Goal: Task Accomplishment & Management: Manage account settings

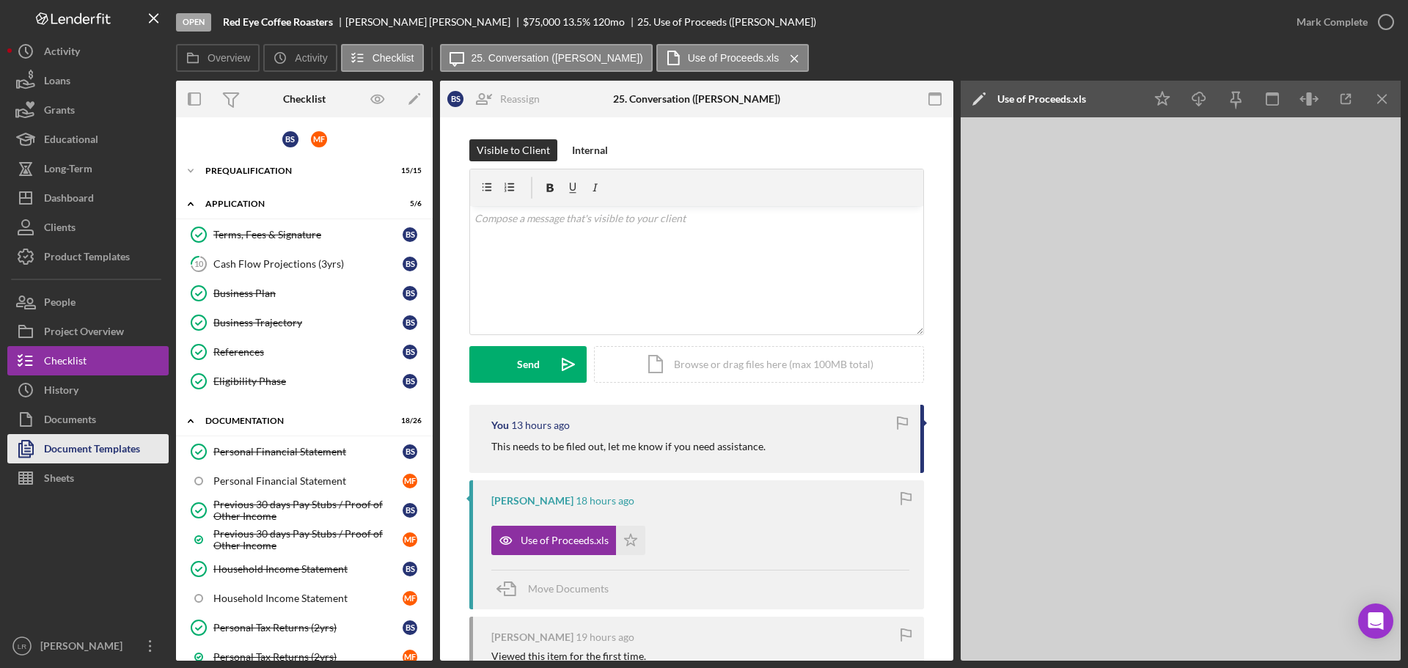
scroll to position [220, 0]
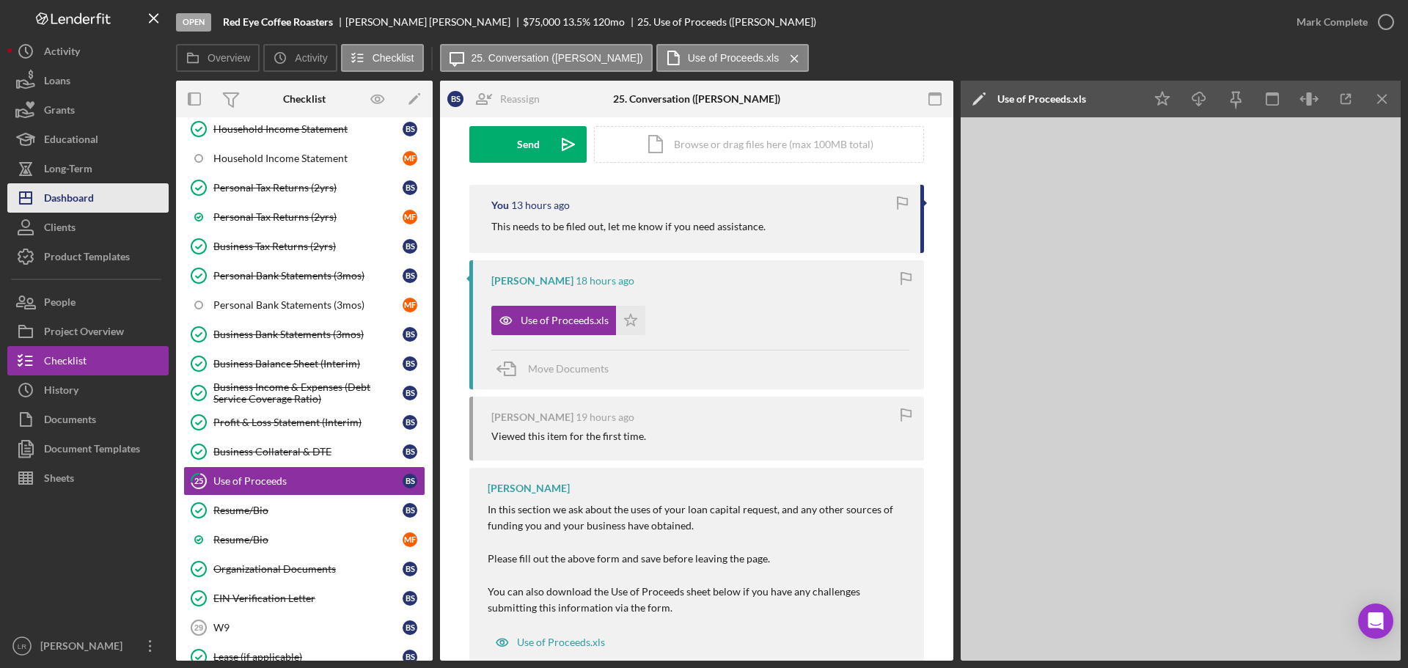
click at [76, 200] on div "Dashboard" at bounding box center [69, 199] width 50 height 33
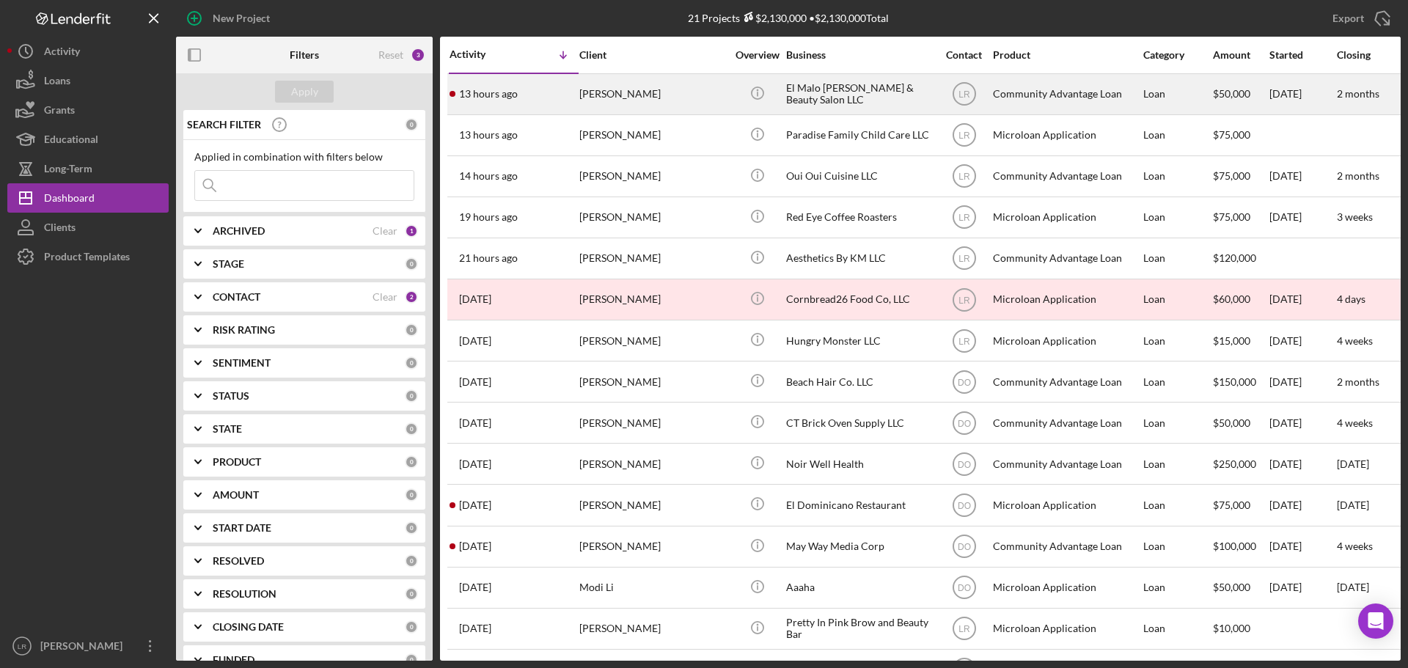
click at [635, 92] on div "[PERSON_NAME]" at bounding box center [652, 94] width 147 height 39
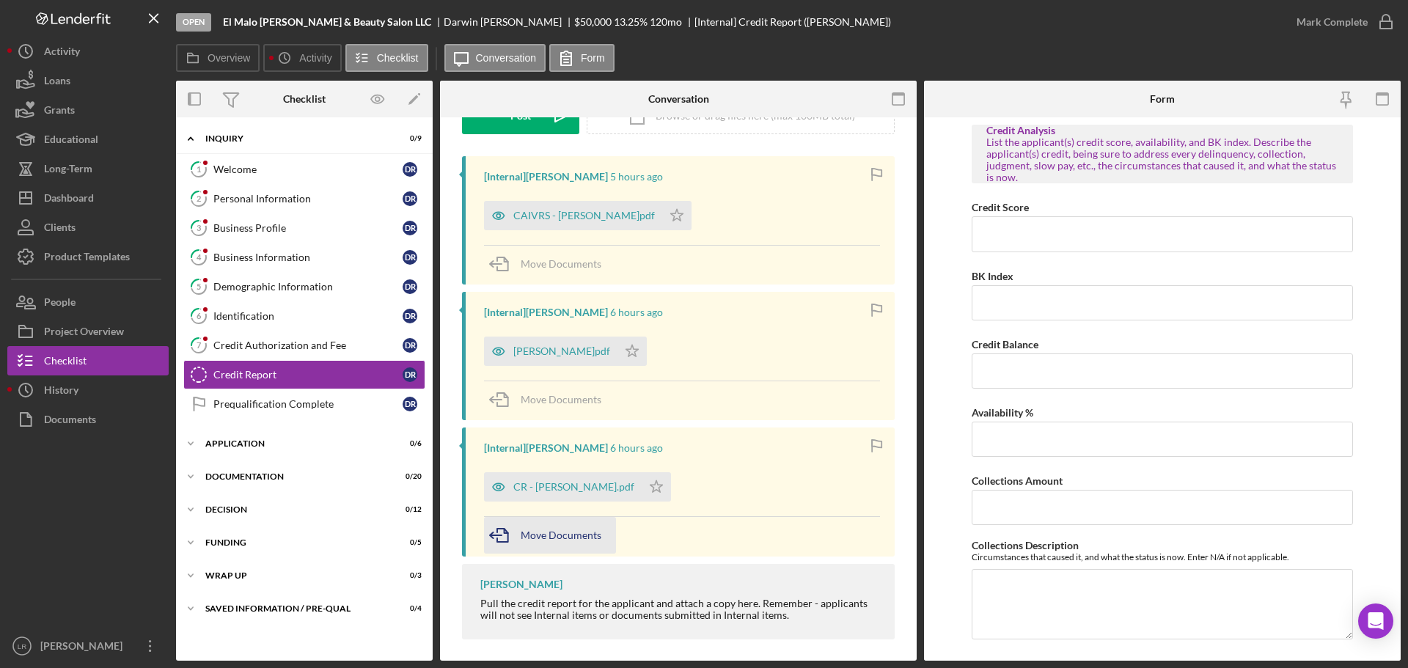
scroll to position [220, 0]
click at [563, 476] on div "CR - [PERSON_NAME].pdf" at bounding box center [563, 486] width 158 height 29
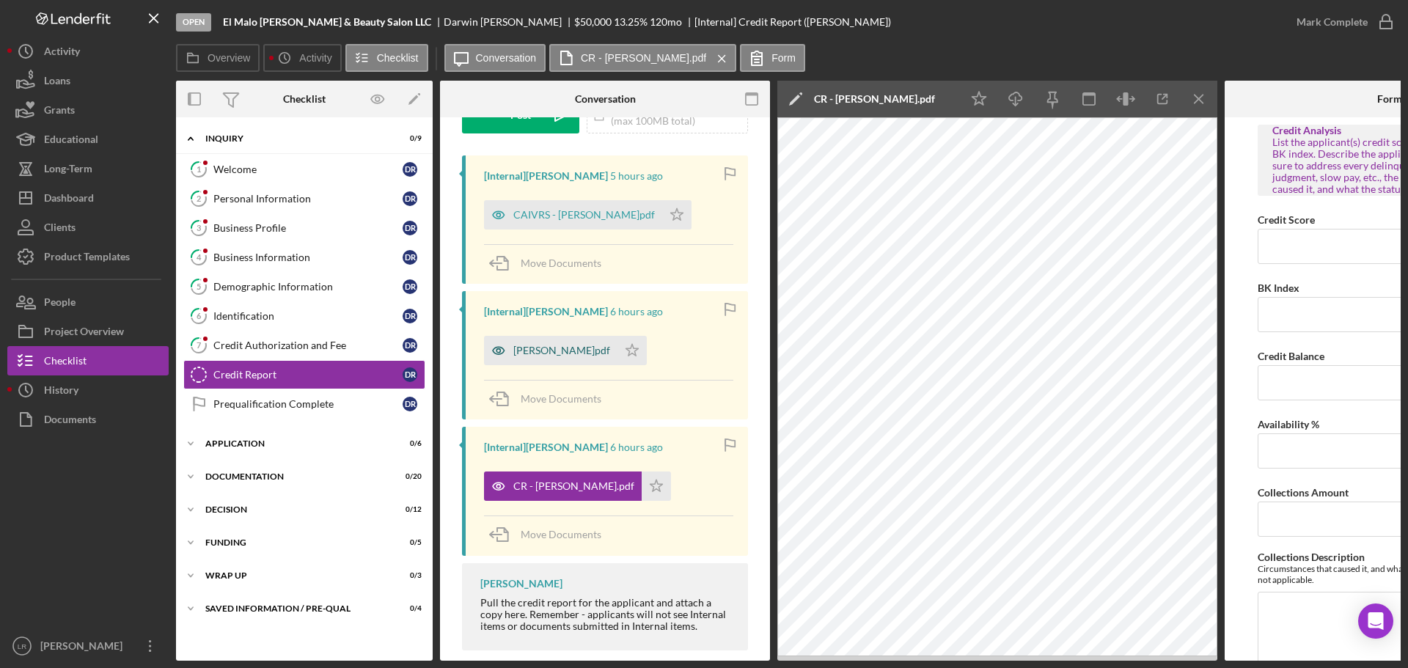
click at [566, 356] on div "[PERSON_NAME]pdf" at bounding box center [561, 351] width 97 height 12
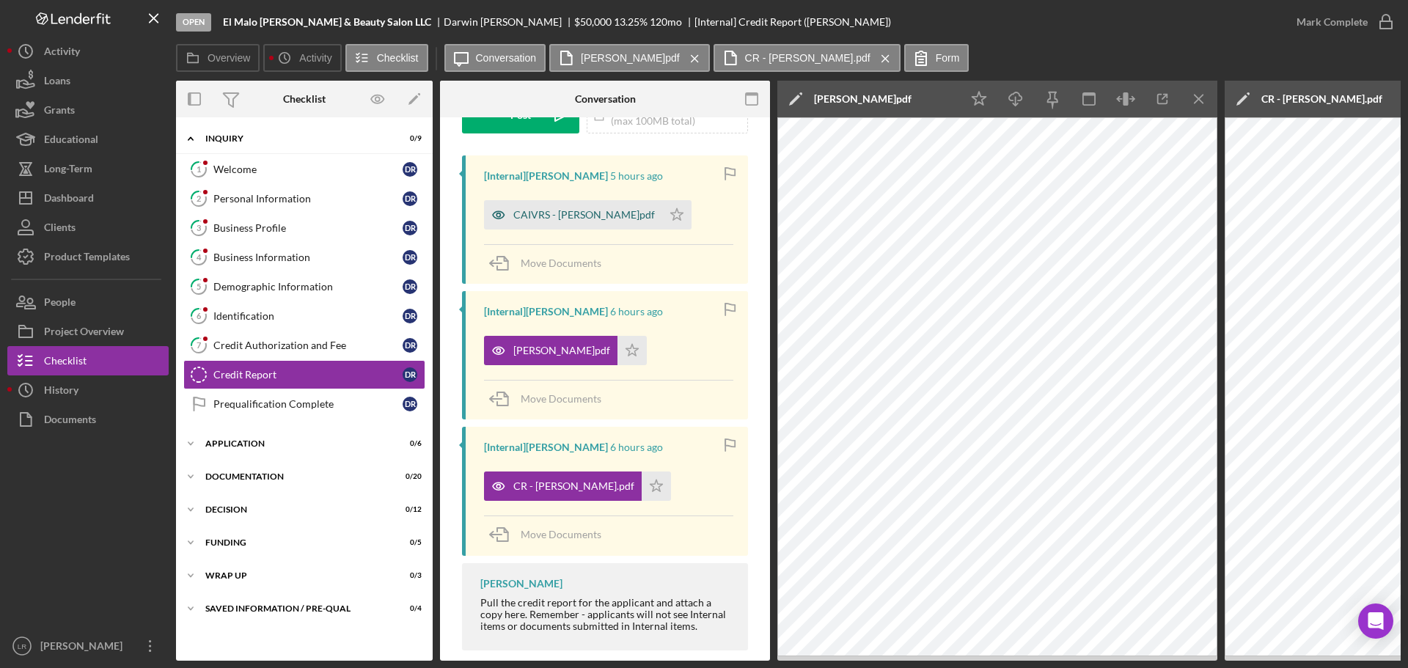
click at [549, 212] on div "CAIVRS - [PERSON_NAME]pdf" at bounding box center [584, 215] width 142 height 12
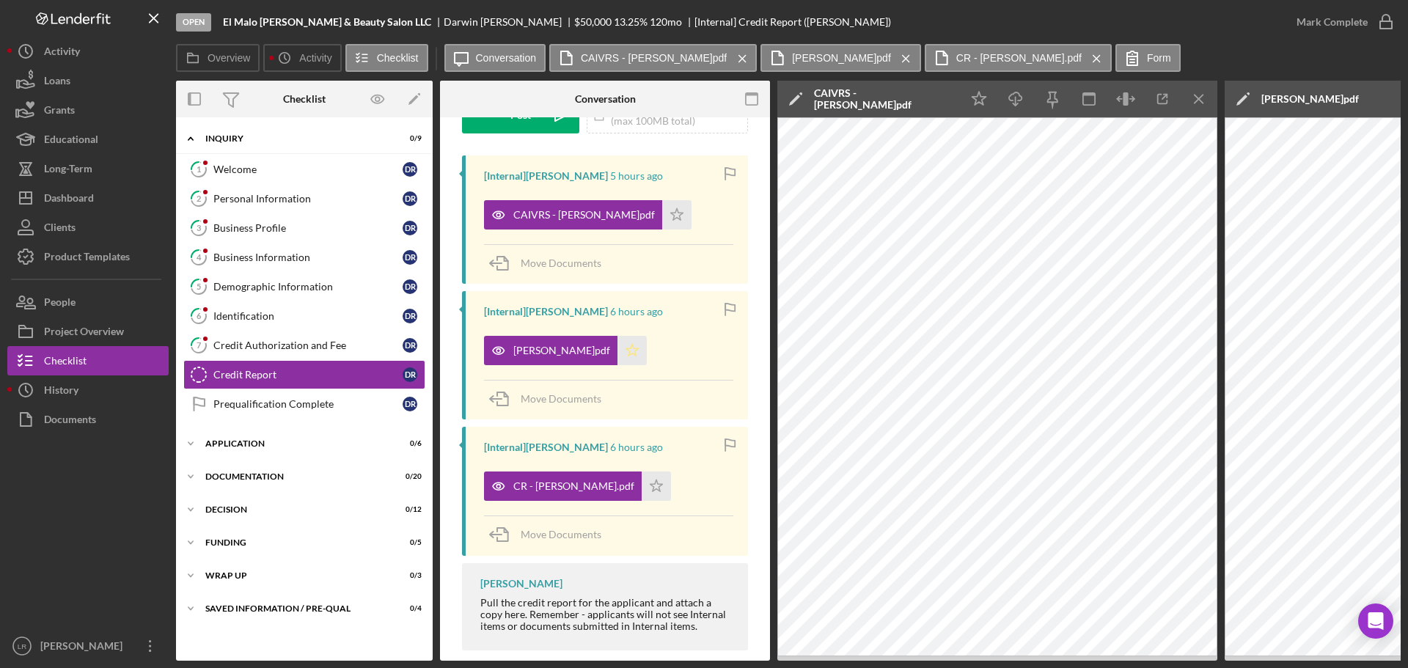
drag, startPoint x: 622, startPoint y: 216, endPoint x: 615, endPoint y: 358, distance: 142.4
click at [662, 217] on icon "Icon/Star" at bounding box center [676, 214] width 29 height 29
click at [618, 360] on icon "Icon/Star" at bounding box center [632, 350] width 29 height 29
drag, startPoint x: 629, startPoint y: 491, endPoint x: 599, endPoint y: 485, distance: 30.6
click at [642, 491] on icon "Icon/Star" at bounding box center [656, 486] width 29 height 29
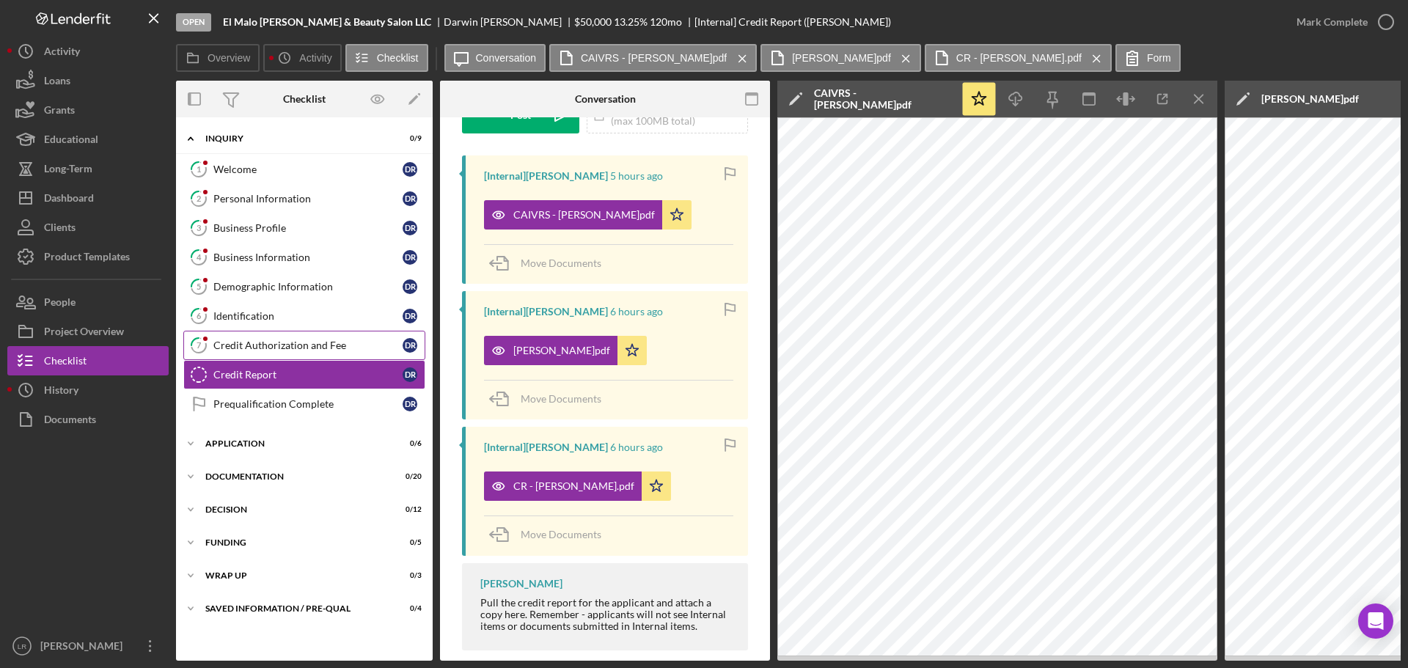
click at [280, 343] on div "Credit Authorization and Fee" at bounding box center [307, 346] width 189 height 12
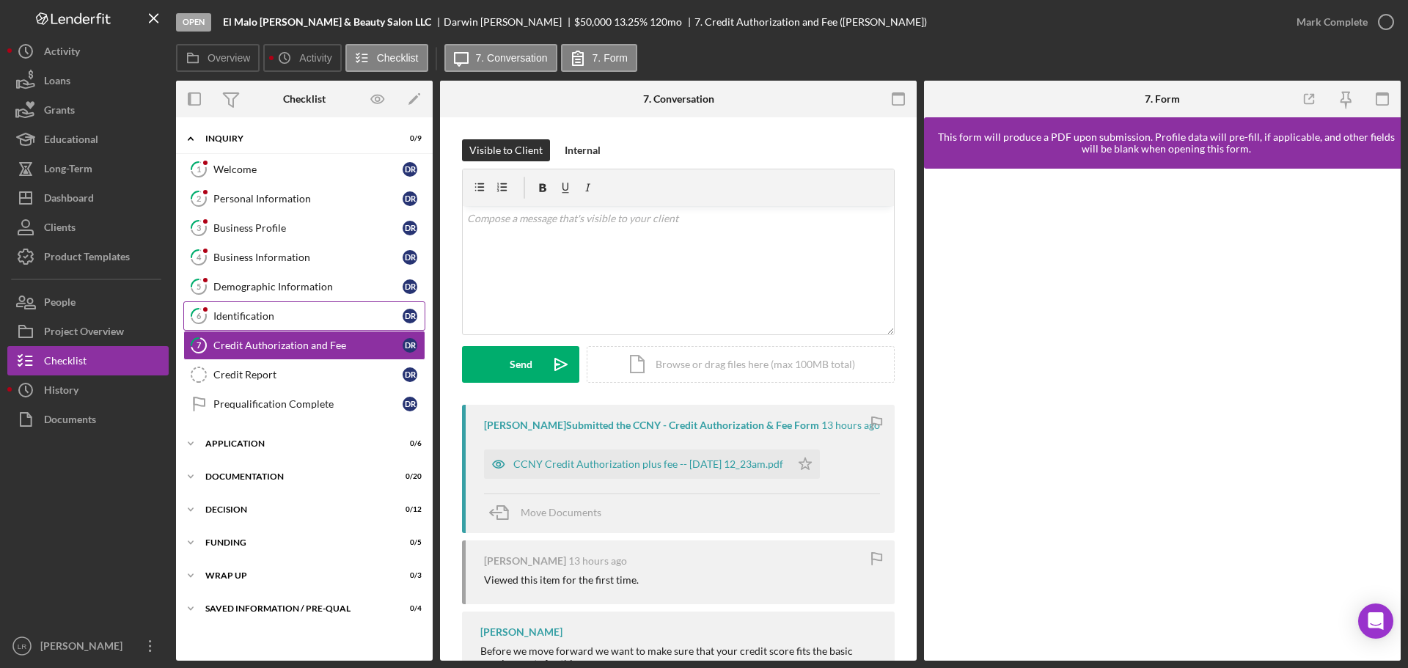
click at [273, 315] on div "Identification" at bounding box center [307, 316] width 189 height 12
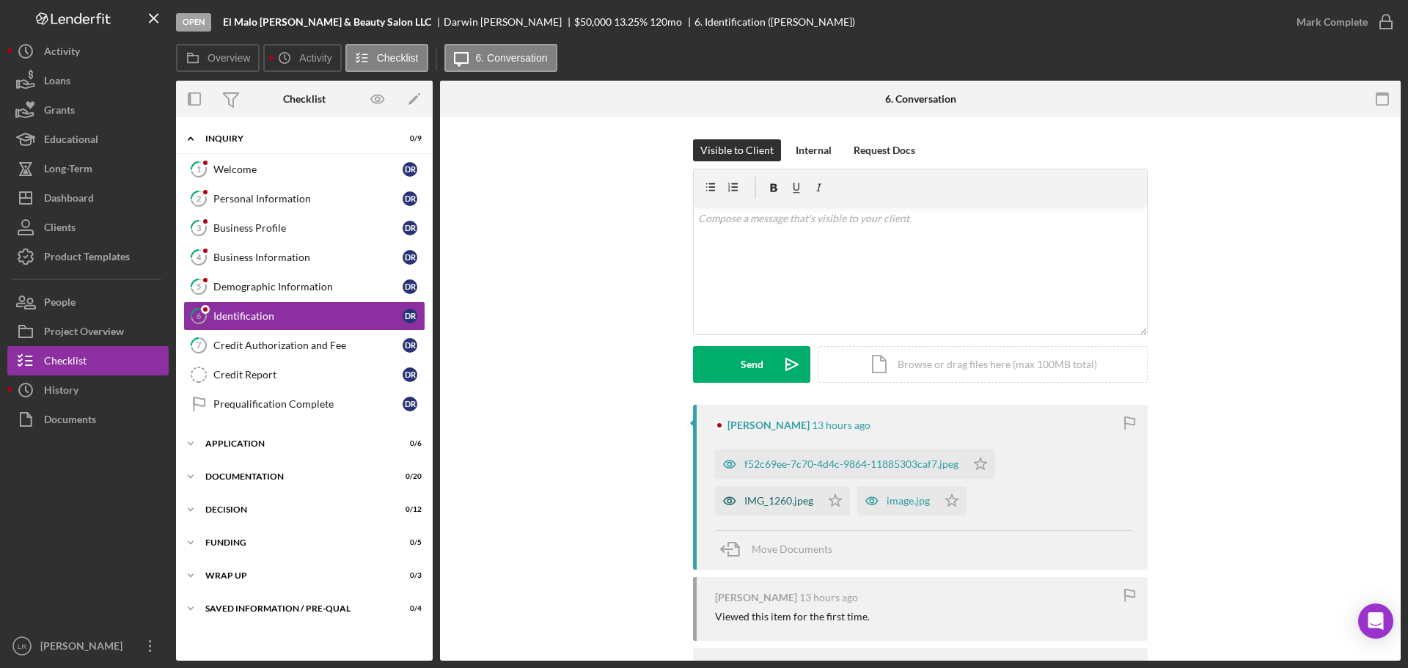
click at [761, 497] on div "IMG_1260.jpeg" at bounding box center [778, 501] width 69 height 12
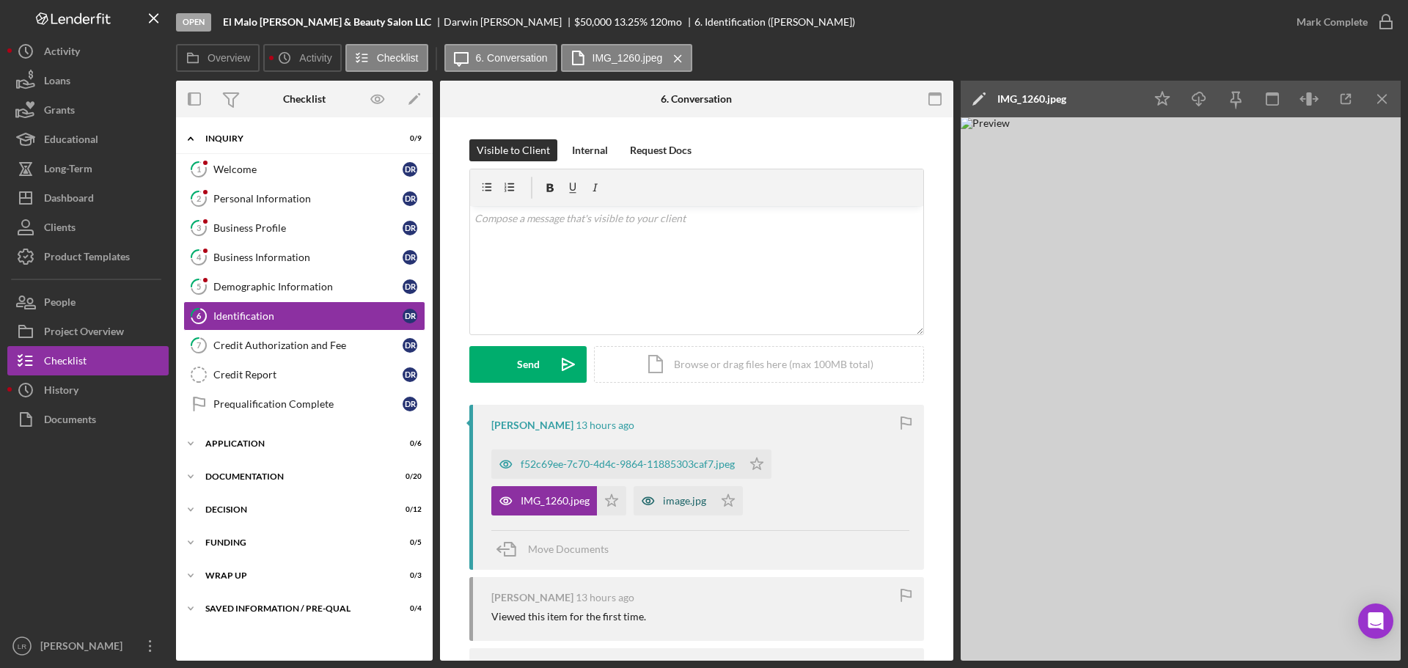
click at [682, 498] on div "image.jpg" at bounding box center [684, 501] width 43 height 12
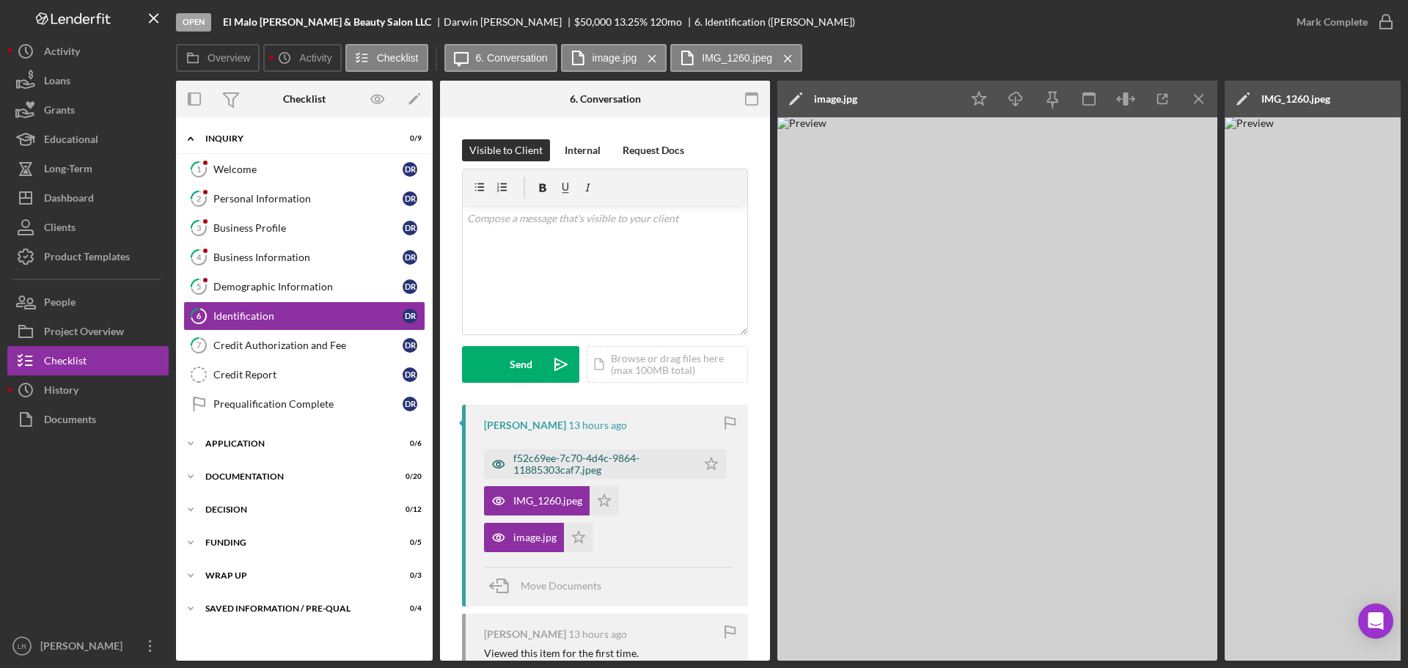
click at [549, 467] on div "f52c69ee-7c70-4d4c-9864-11885303caf7.jpeg" at bounding box center [601, 464] width 176 height 23
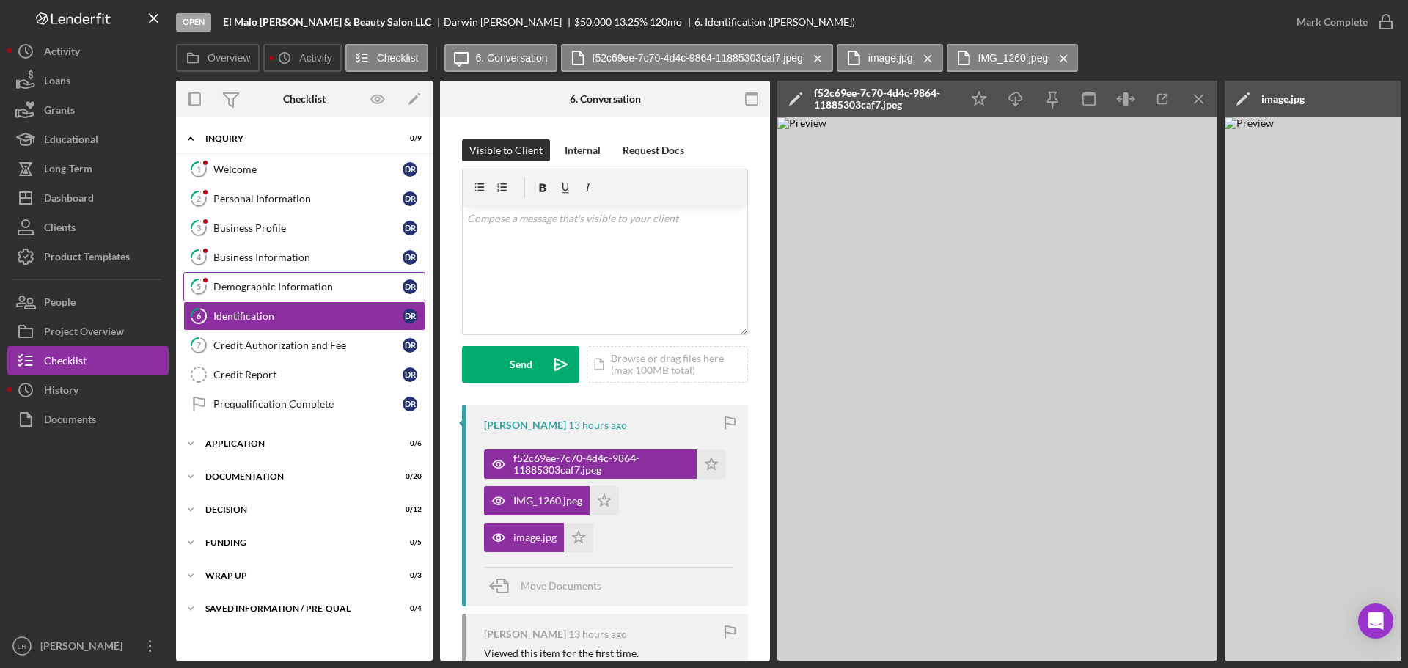
click at [252, 288] on div "Demographic Information" at bounding box center [307, 287] width 189 height 12
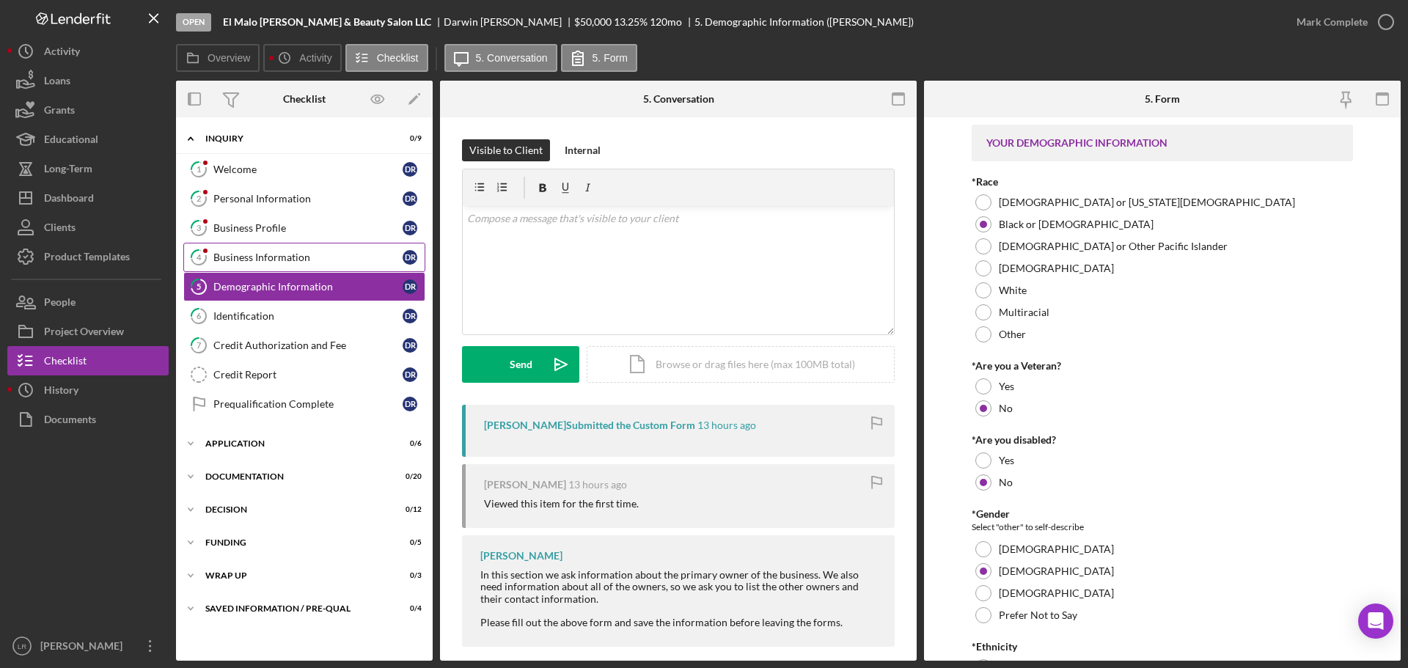
click at [252, 257] on div "Business Information" at bounding box center [307, 258] width 189 height 12
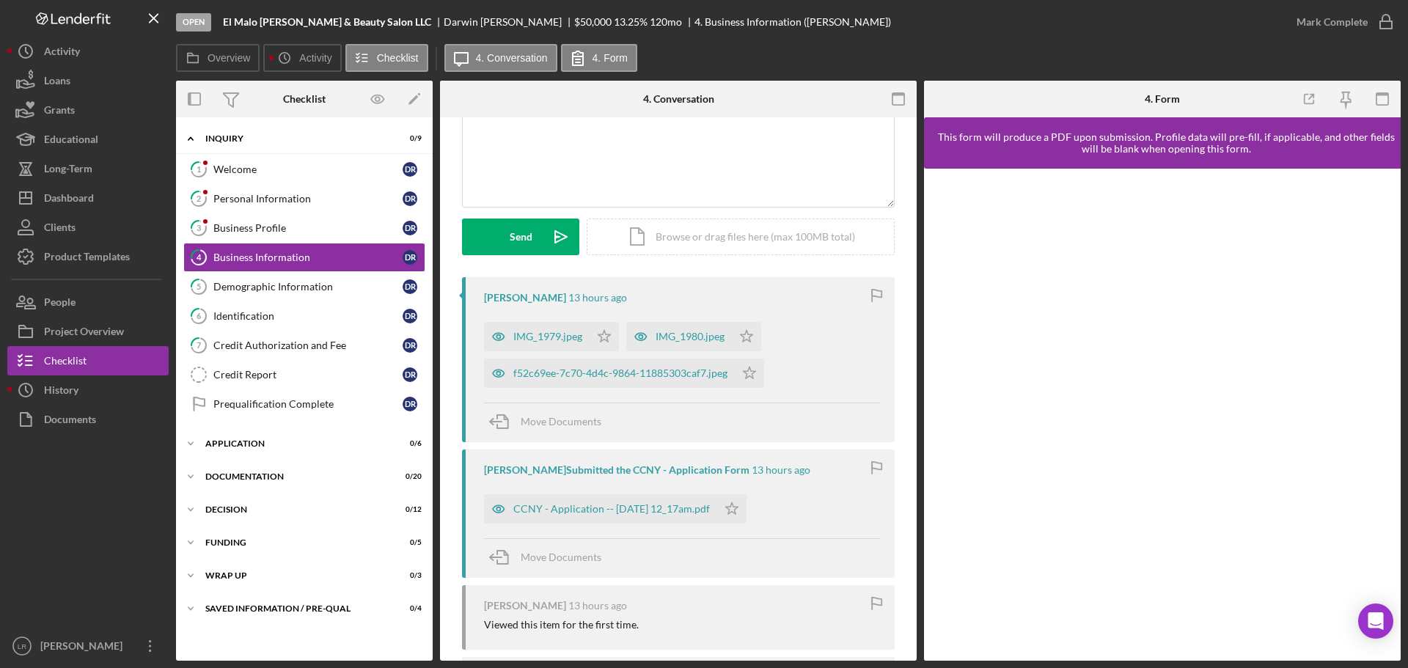
scroll to position [147, 0]
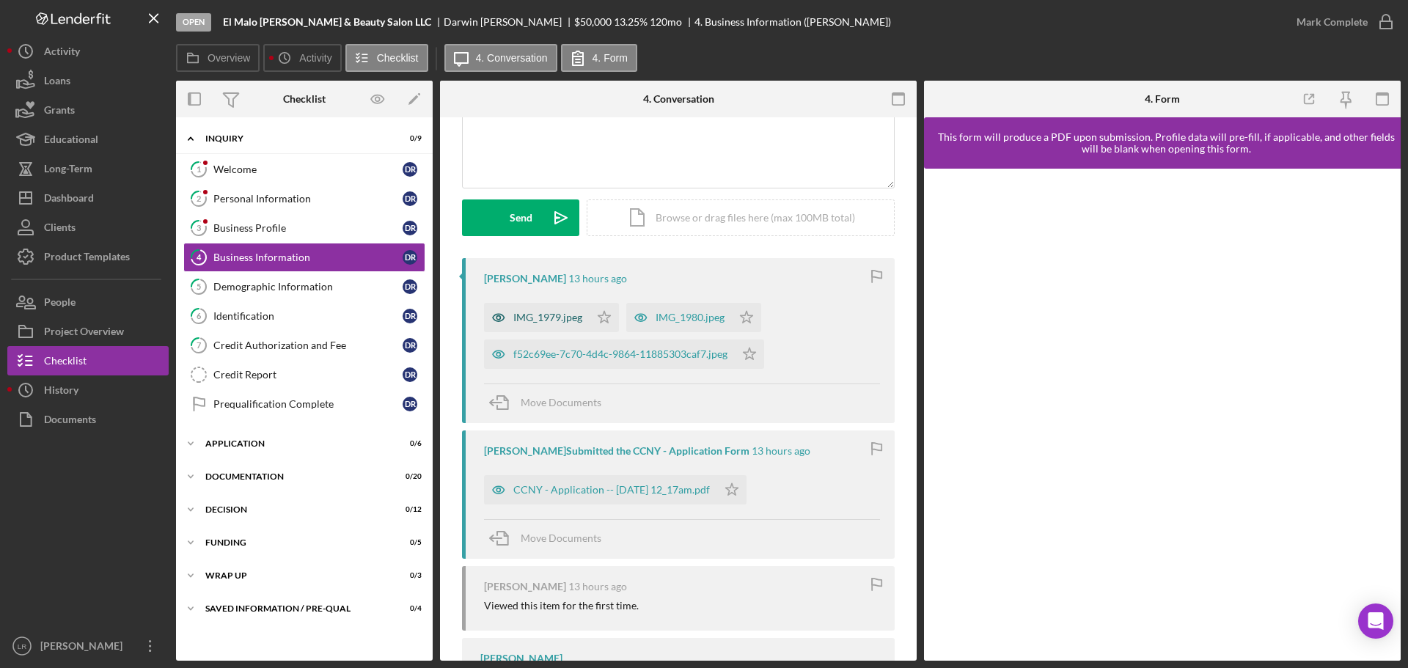
click at [555, 318] on div "IMG_1979.jpeg" at bounding box center [547, 318] width 69 height 12
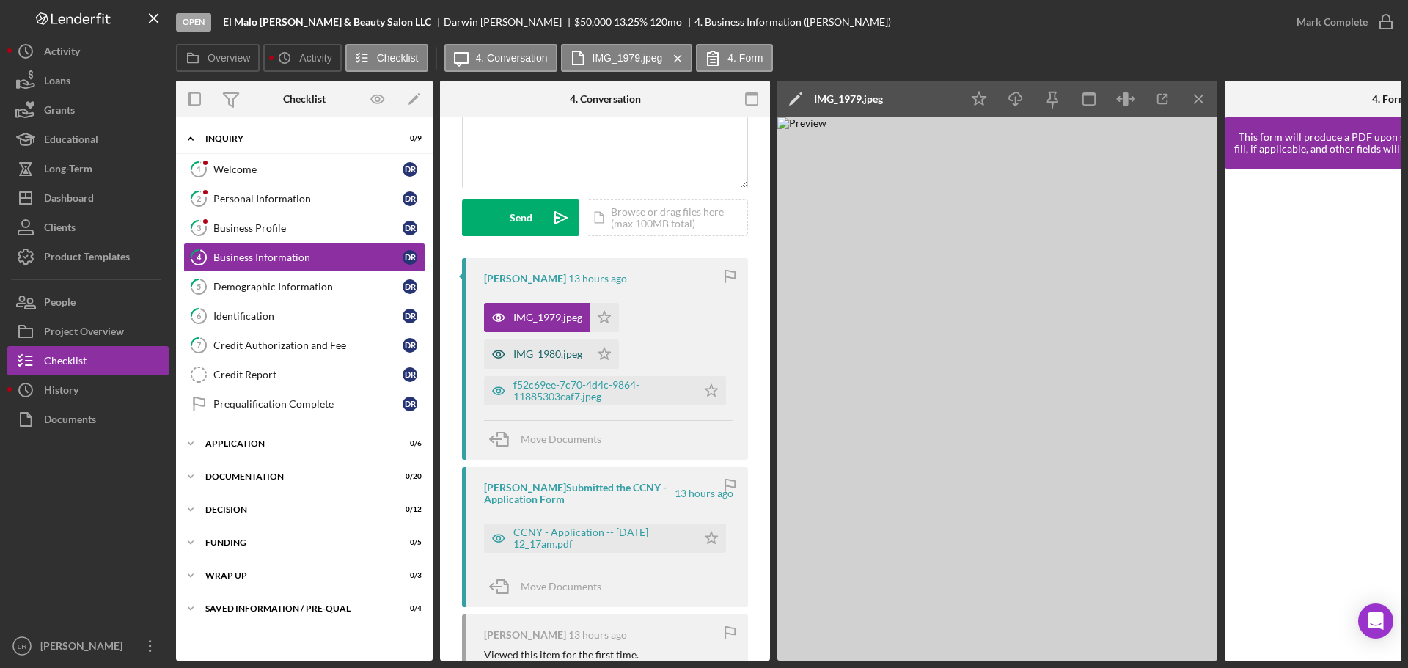
click at [544, 354] on div "IMG_1980.jpeg" at bounding box center [547, 354] width 69 height 12
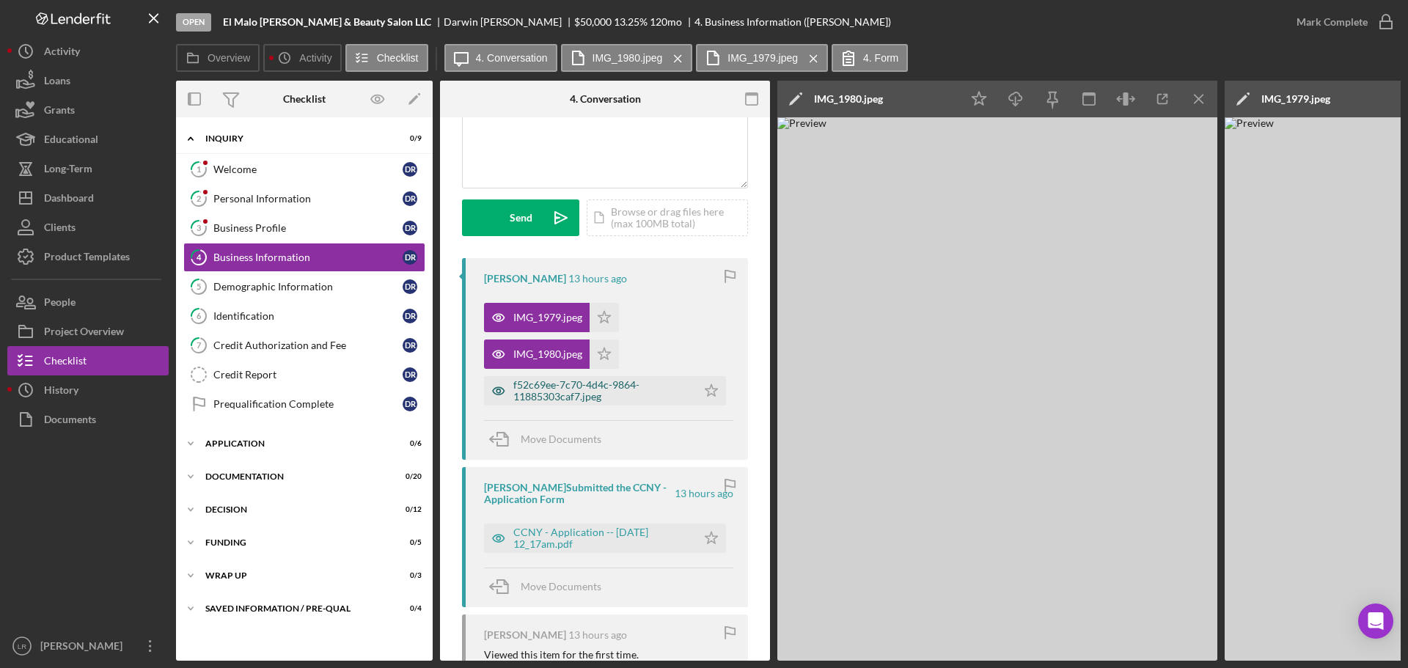
click at [543, 398] on div "f52c69ee-7c70-4d4c-9864-11885303caf7.jpeg" at bounding box center [601, 390] width 176 height 23
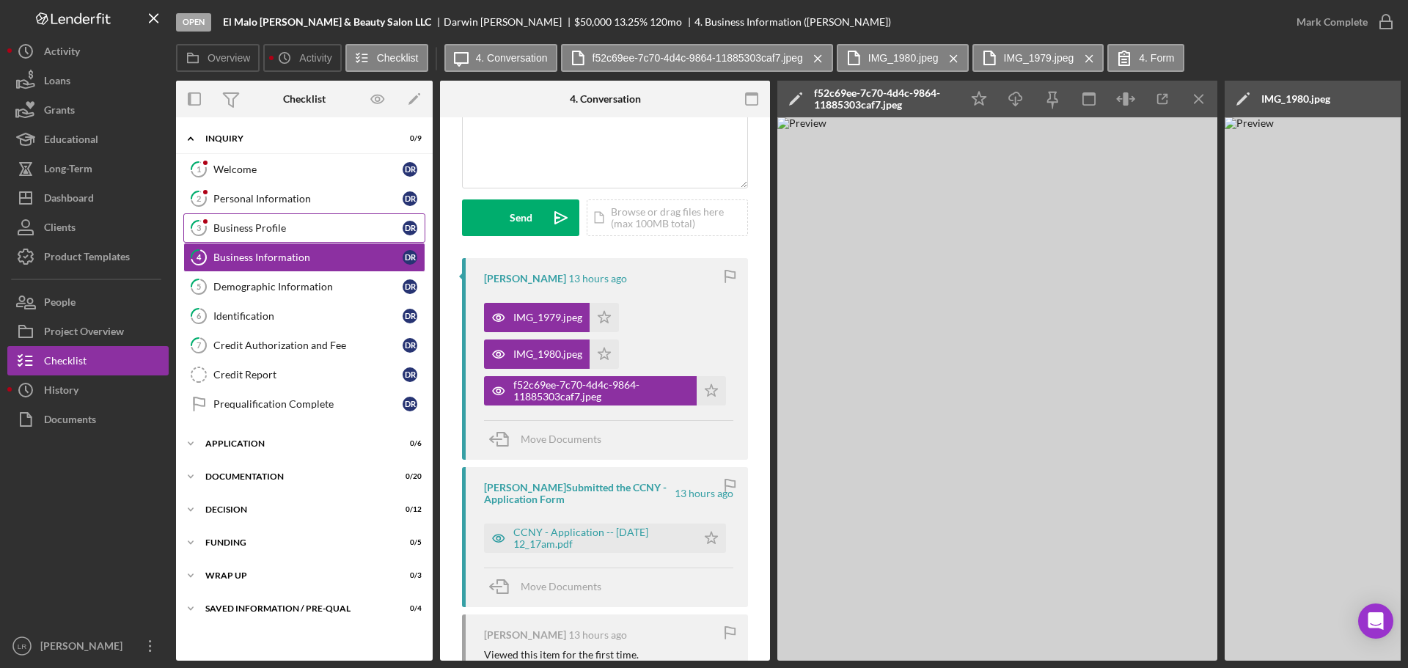
click at [291, 234] on div "Business Profile" at bounding box center [307, 228] width 189 height 12
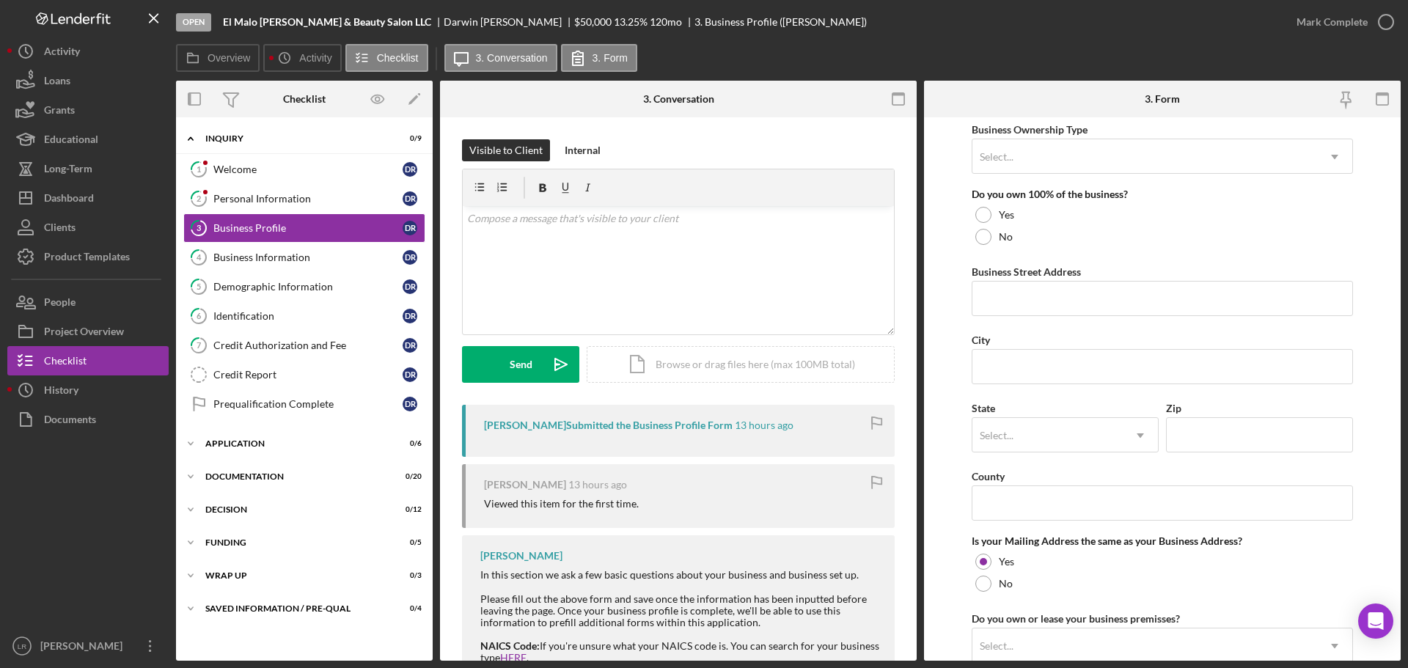
scroll to position [733, 0]
click at [97, 193] on button "Icon/Dashboard Dashboard" at bounding box center [87, 197] width 161 height 29
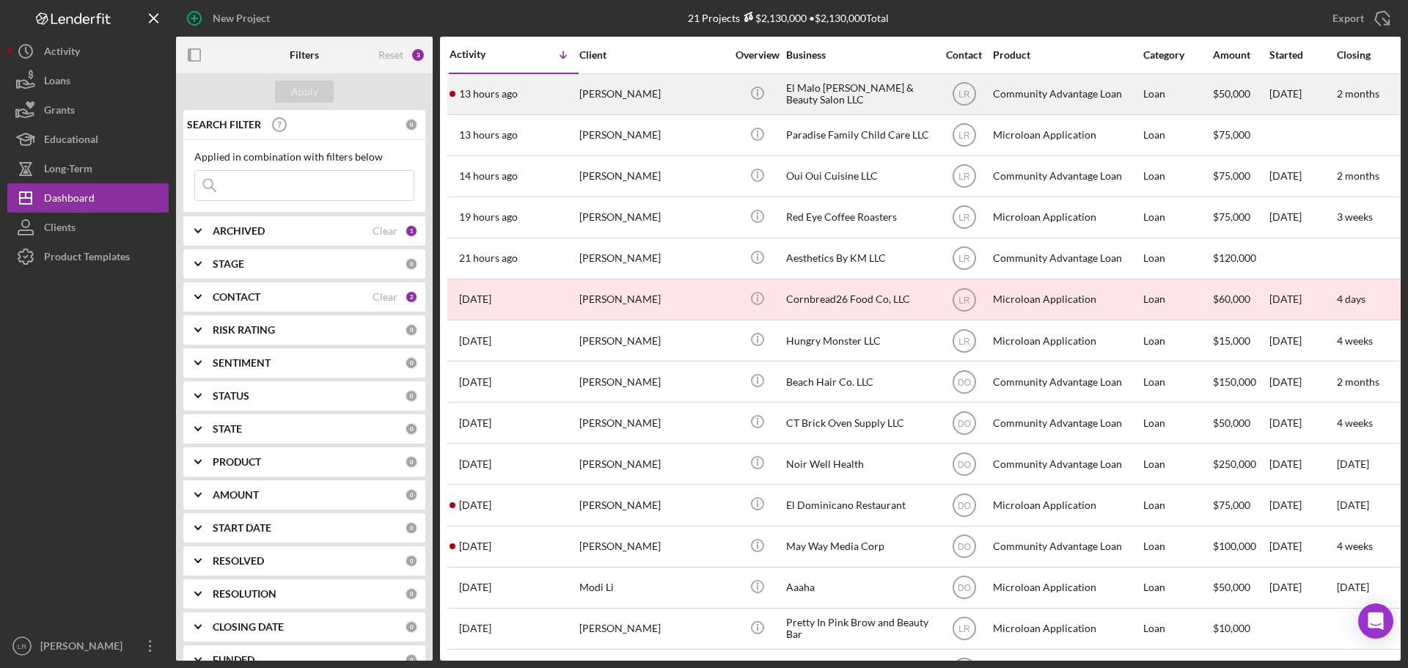
click at [577, 87] on div "13 hours ago [PERSON_NAME]" at bounding box center [514, 94] width 128 height 39
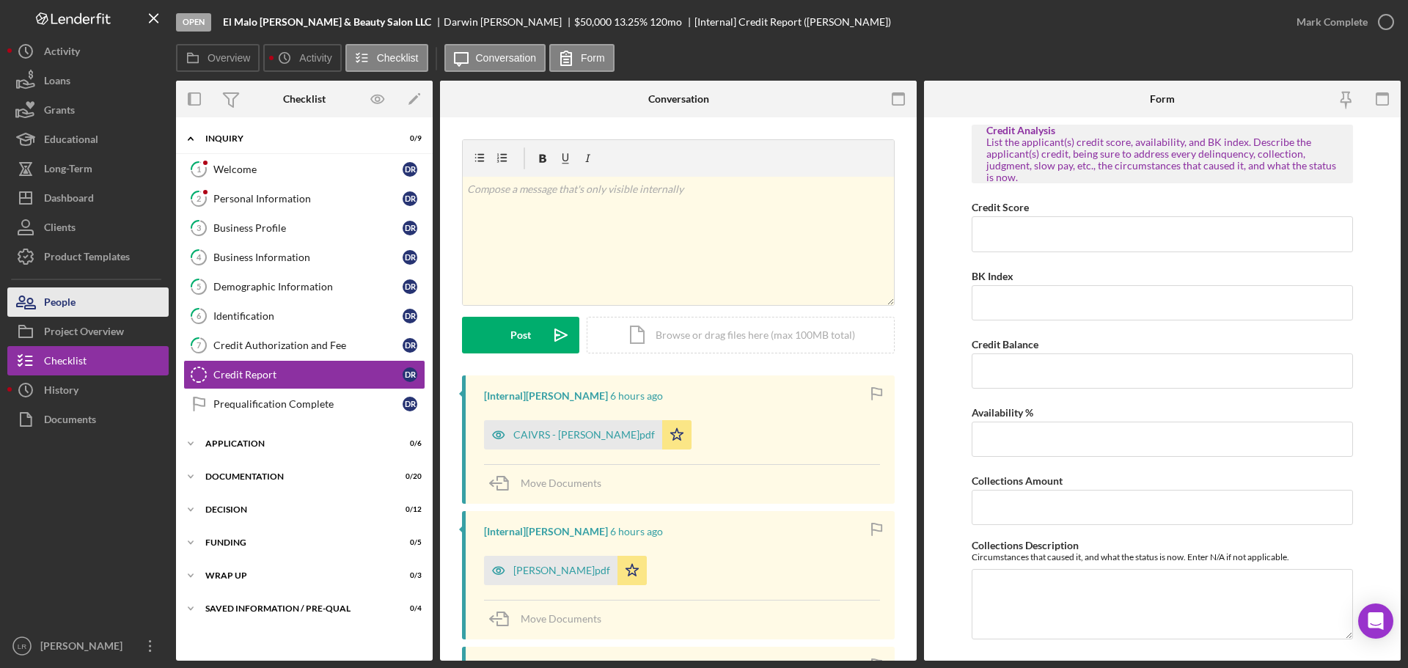
click at [90, 301] on button "People" at bounding box center [87, 302] width 161 height 29
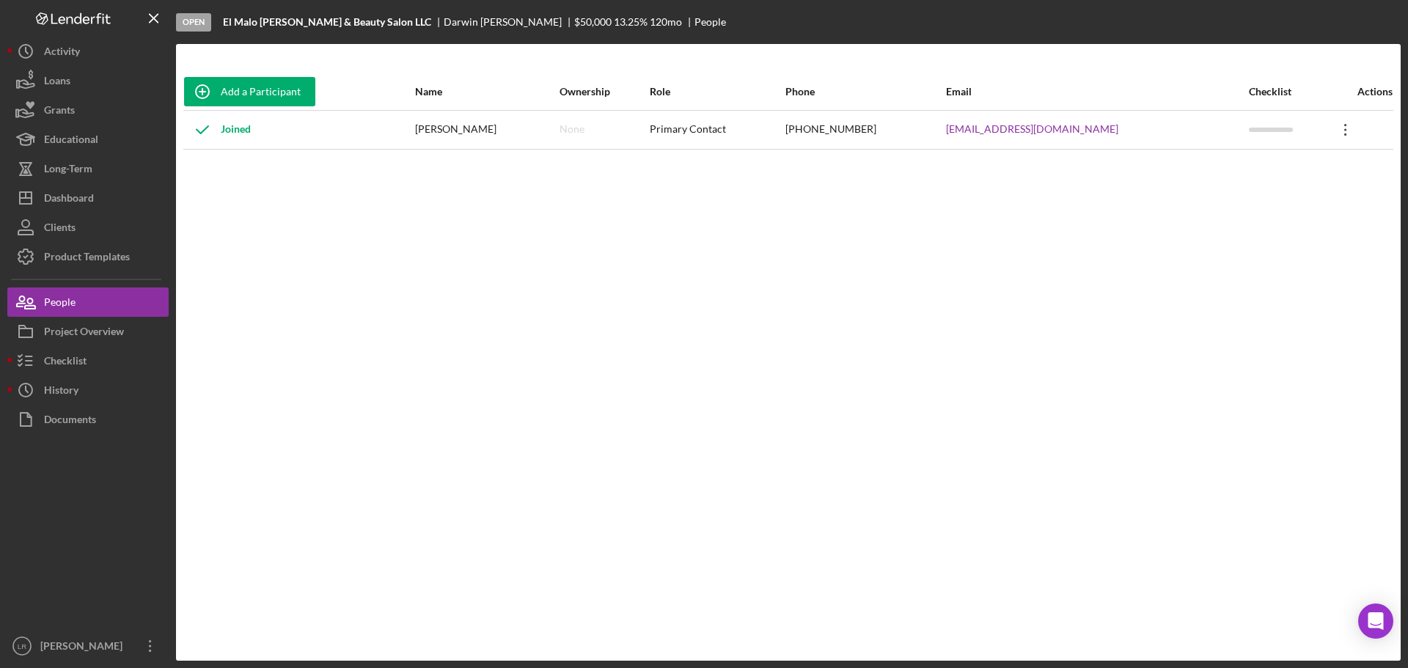
click at [1338, 114] on icon "Icon/Overflow" at bounding box center [1346, 129] width 37 height 37
click at [1242, 175] on div "Icon/Edit Edit" at bounding box center [1268, 168] width 161 height 30
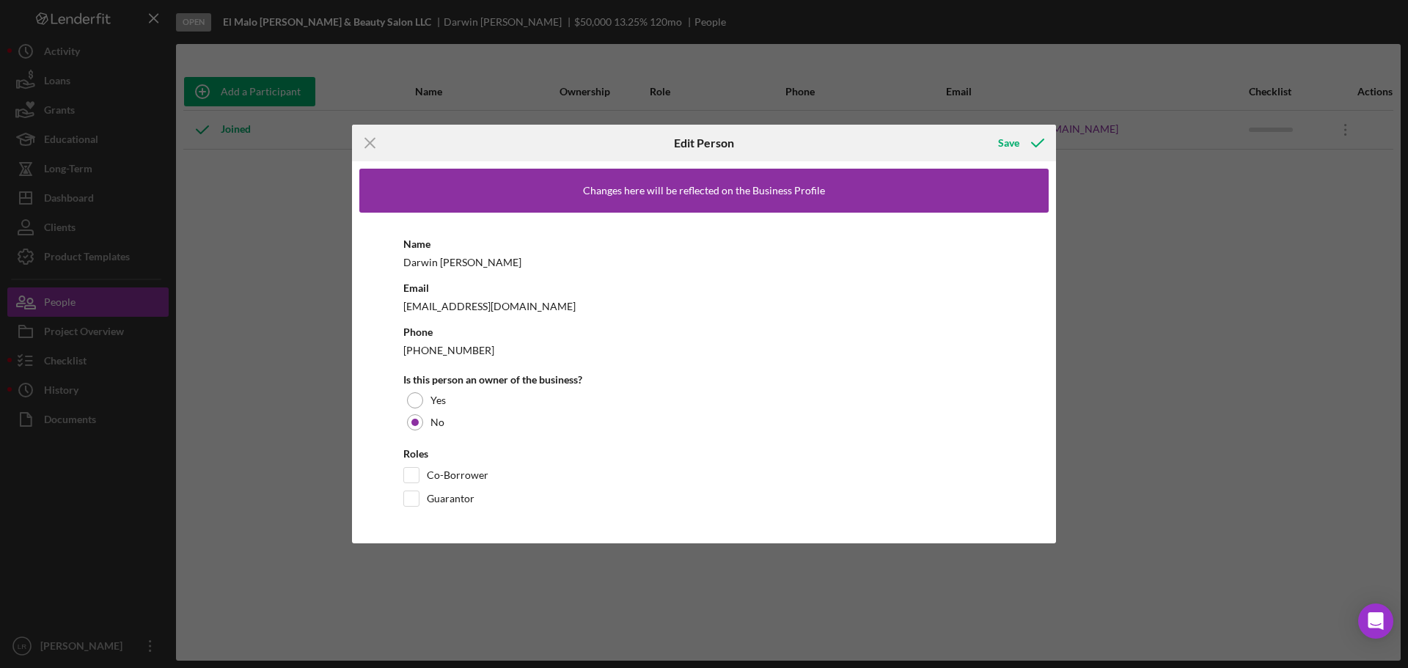
click at [442, 262] on div "[PERSON_NAME]" at bounding box center [703, 262] width 601 height 18
click at [427, 260] on div "[PERSON_NAME]" at bounding box center [703, 262] width 601 height 18
click at [422, 260] on div "[PERSON_NAME]" at bounding box center [703, 262] width 601 height 18
click at [400, 260] on div "Name [PERSON_NAME] Email [EMAIL_ADDRESS][DOMAIN_NAME] Phone [PHONE_NUMBER] Is t…" at bounding box center [703, 374] width 689 height 323
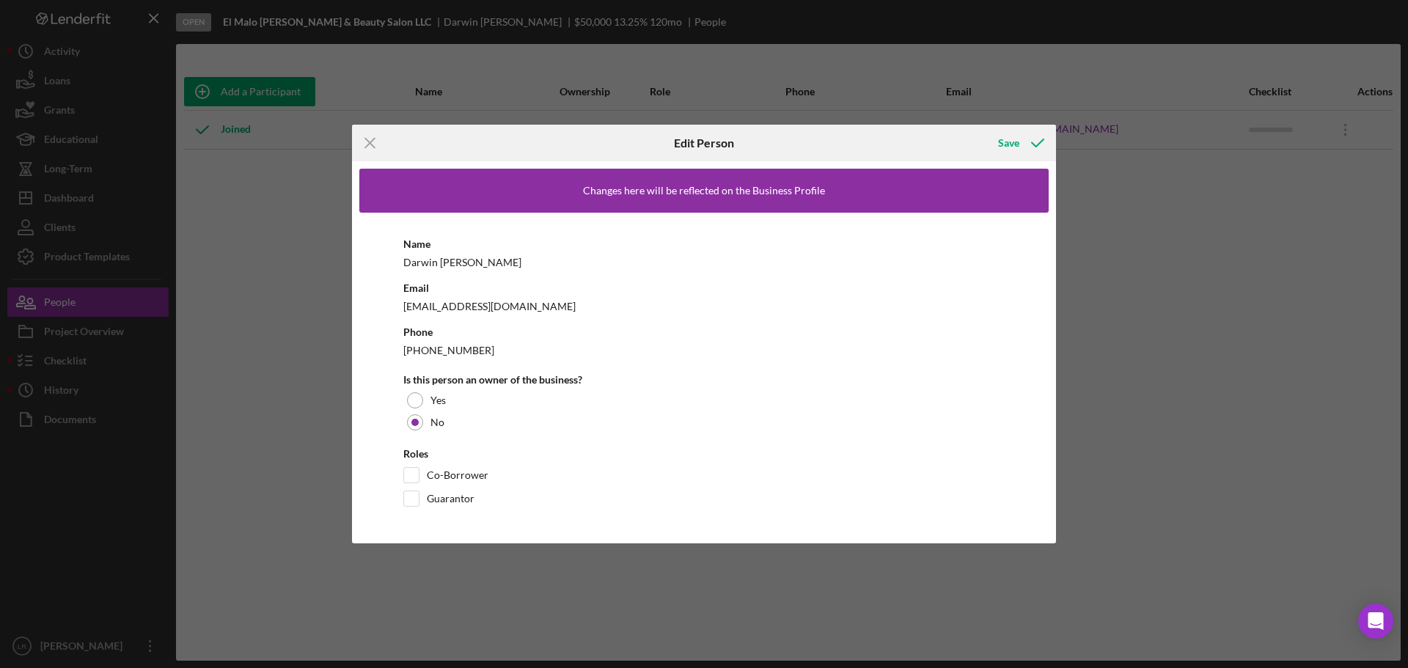
click at [442, 253] on div "[PERSON_NAME]" at bounding box center [703, 262] width 601 height 18
drag, startPoint x: 418, startPoint y: 262, endPoint x: 512, endPoint y: 285, distance: 96.6
click at [418, 263] on div "[PERSON_NAME]" at bounding box center [703, 262] width 601 height 18
drag, startPoint x: 406, startPoint y: 396, endPoint x: 415, endPoint y: 400, distance: 9.8
click at [413, 400] on div "Yes" at bounding box center [703, 400] width 601 height 22
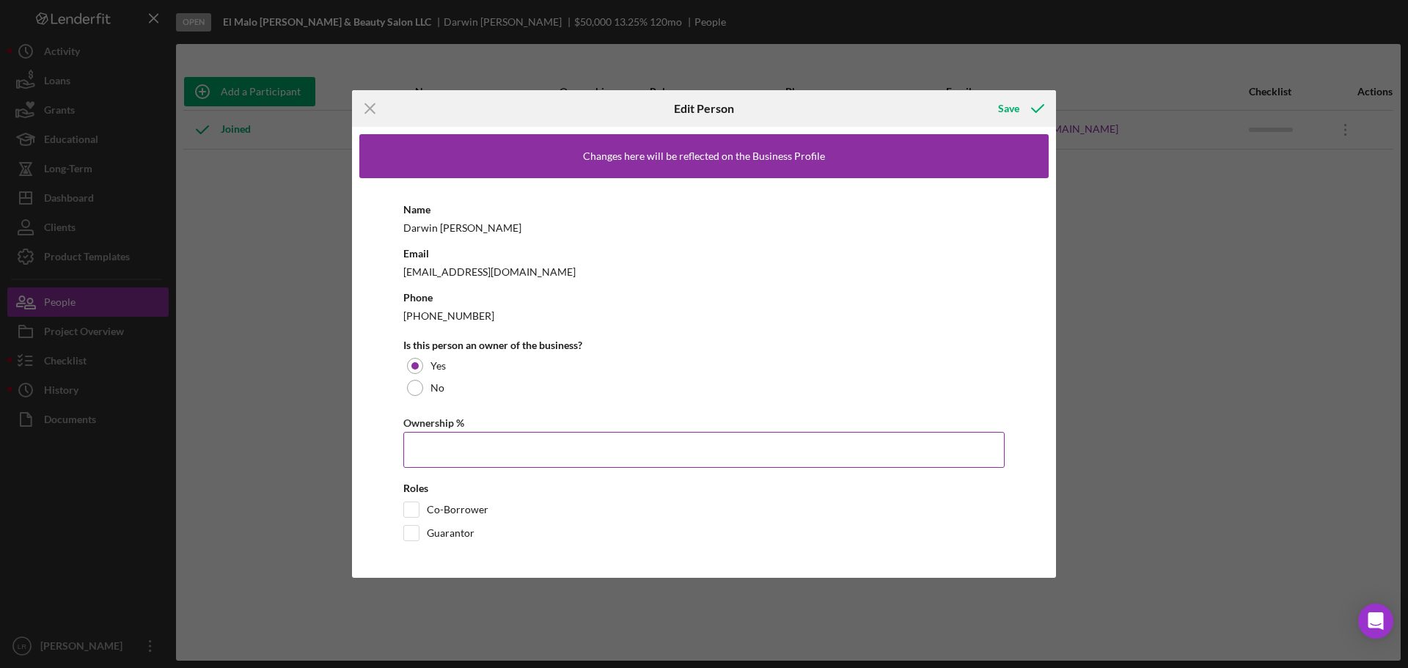
click at [465, 444] on input "Ownership %" at bounding box center [703, 449] width 601 height 35
type input "100.00%"
click at [583, 518] on div "Co-Borrower" at bounding box center [703, 513] width 601 height 23
click at [1000, 115] on div "Save" at bounding box center [1008, 108] width 21 height 29
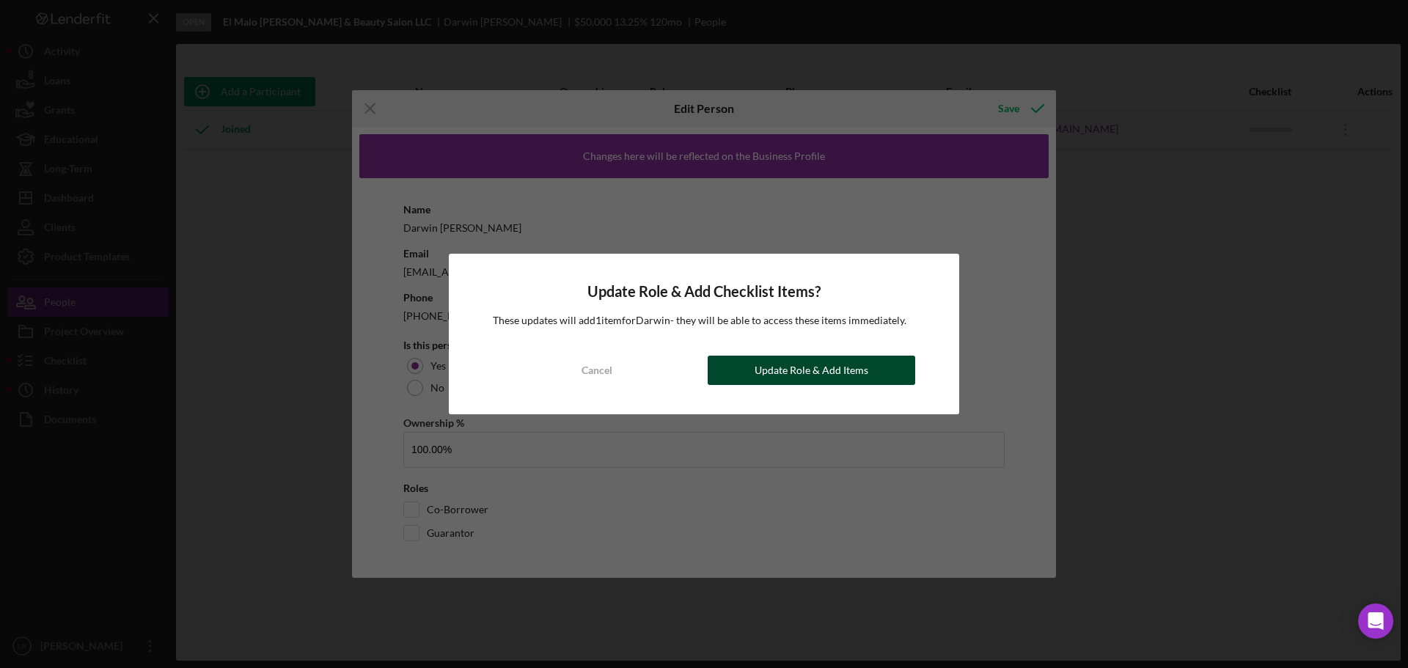
click at [843, 379] on div "Update Role & Add Items" at bounding box center [812, 370] width 114 height 29
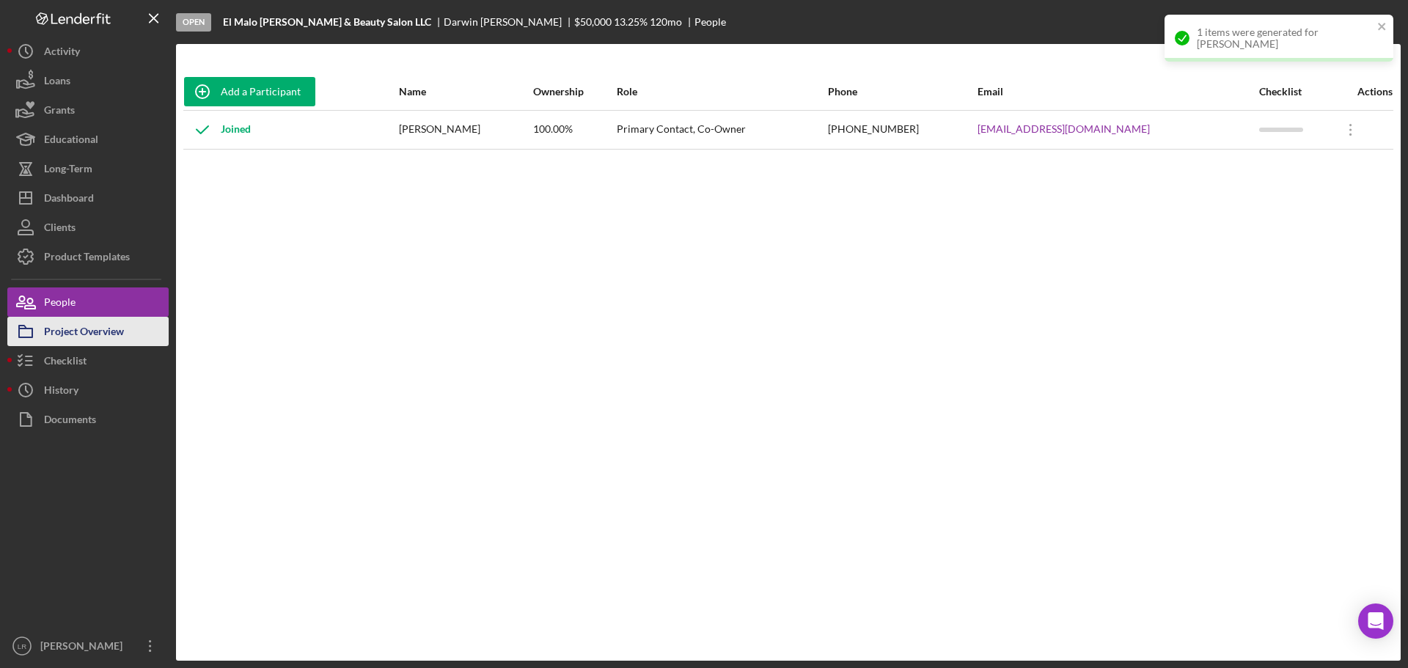
click at [81, 320] on div "Project Overview" at bounding box center [84, 333] width 80 height 33
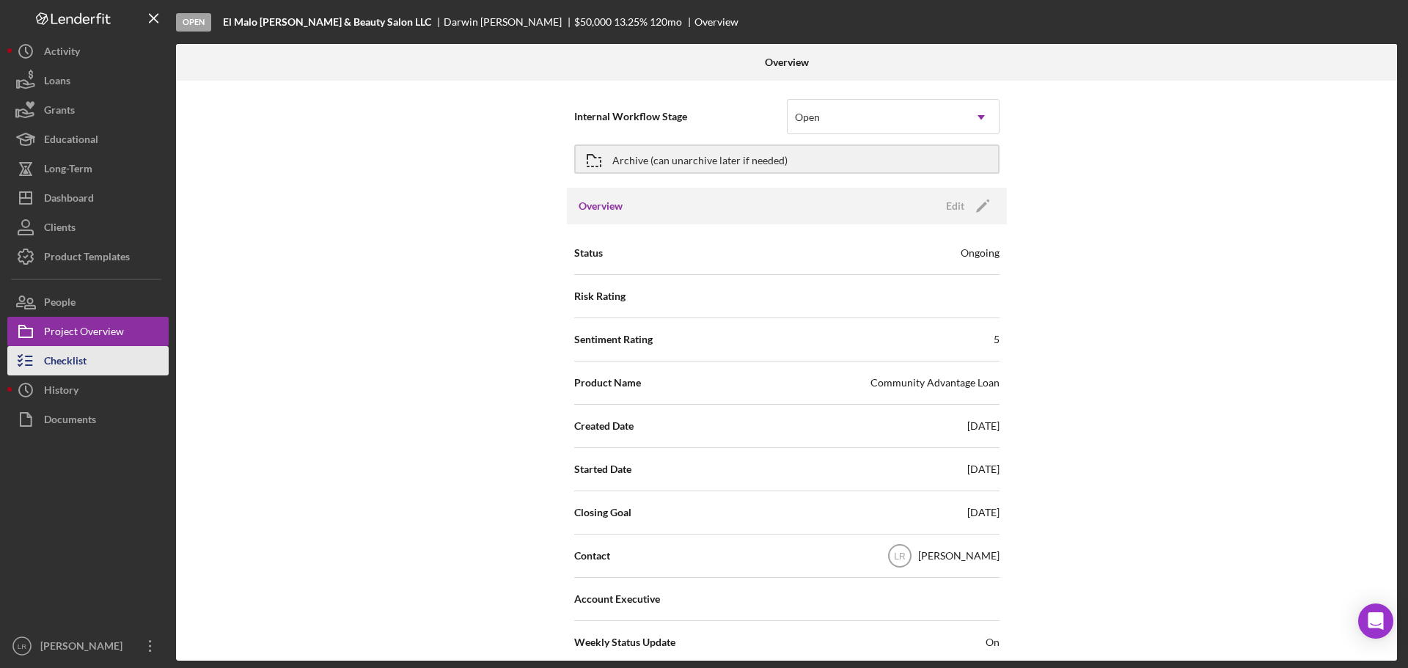
click at [84, 360] on div "Checklist" at bounding box center [65, 362] width 43 height 33
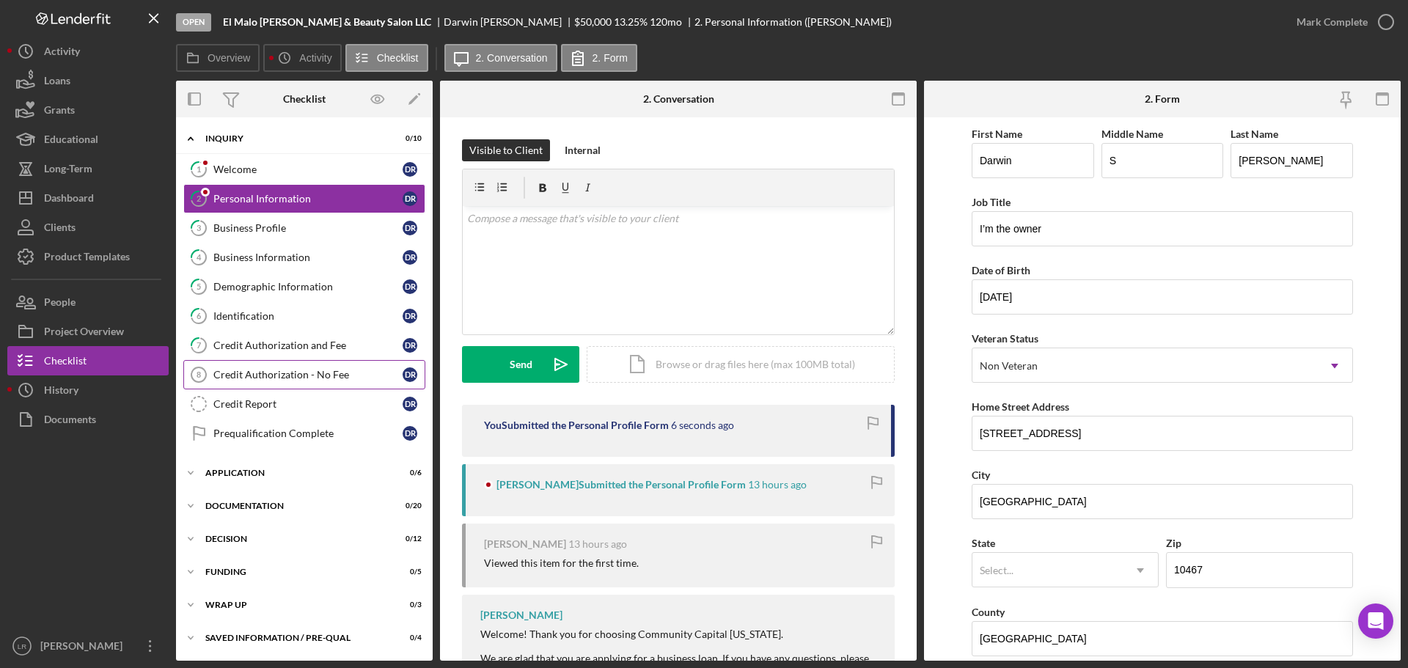
click at [292, 383] on link "Credit Authorization - No Fee 8 Credit Authorization - No Fee D R" at bounding box center [304, 374] width 242 height 29
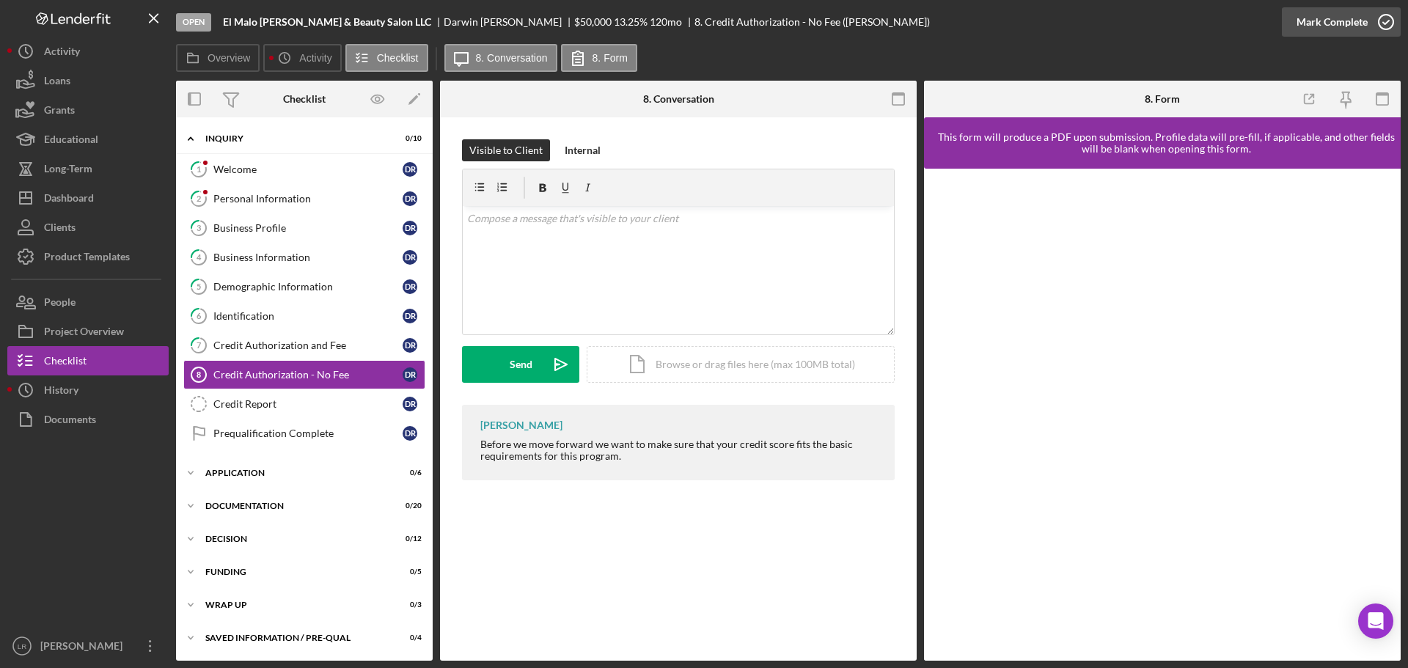
click at [1355, 18] on div "Mark Complete" at bounding box center [1332, 21] width 71 height 29
